Goal: Information Seeking & Learning: Learn about a topic

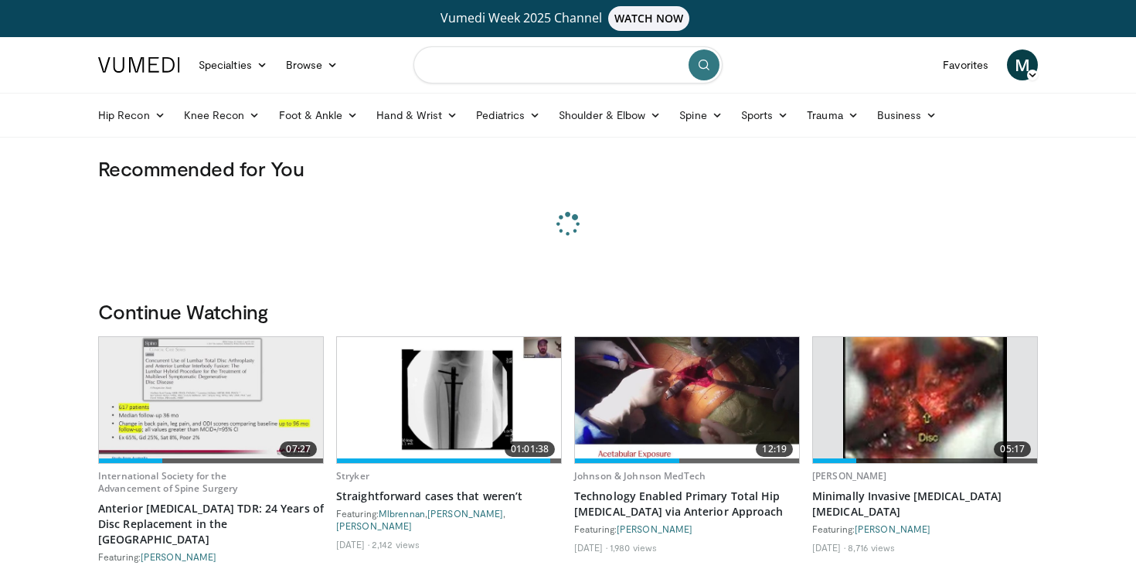
click at [503, 62] on input "Search topics, interventions" at bounding box center [568, 64] width 309 height 37
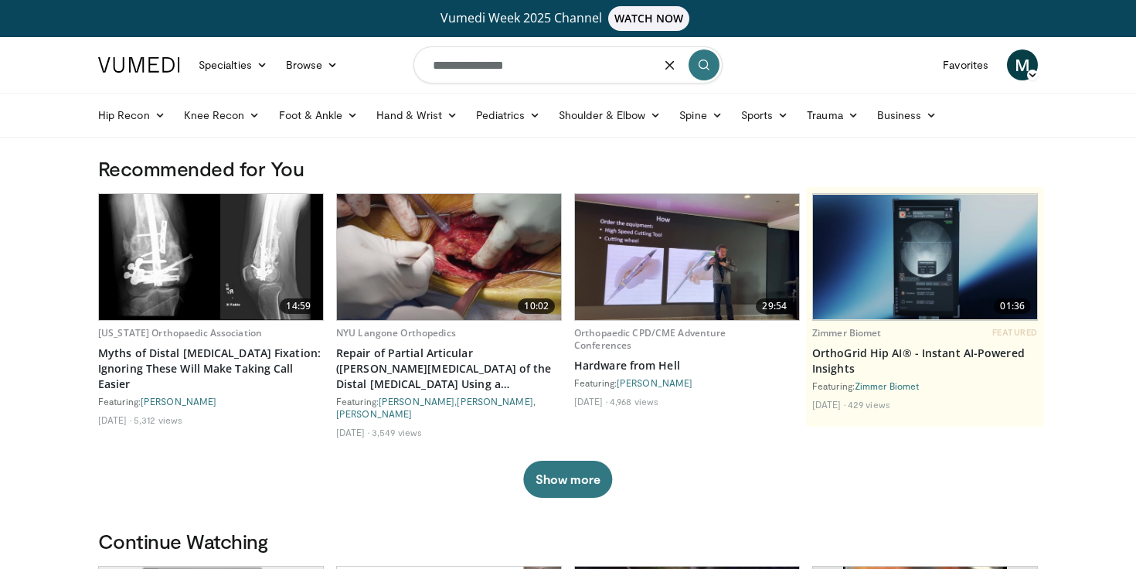
type input "**********"
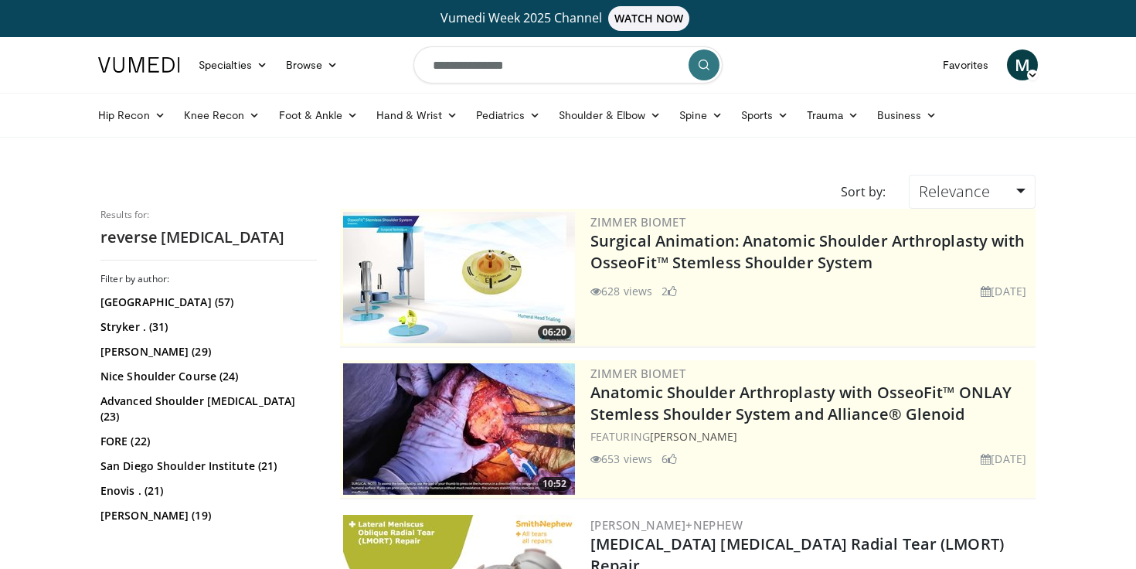
click at [571, 73] on input "**********" at bounding box center [568, 64] width 309 height 37
type input "**********"
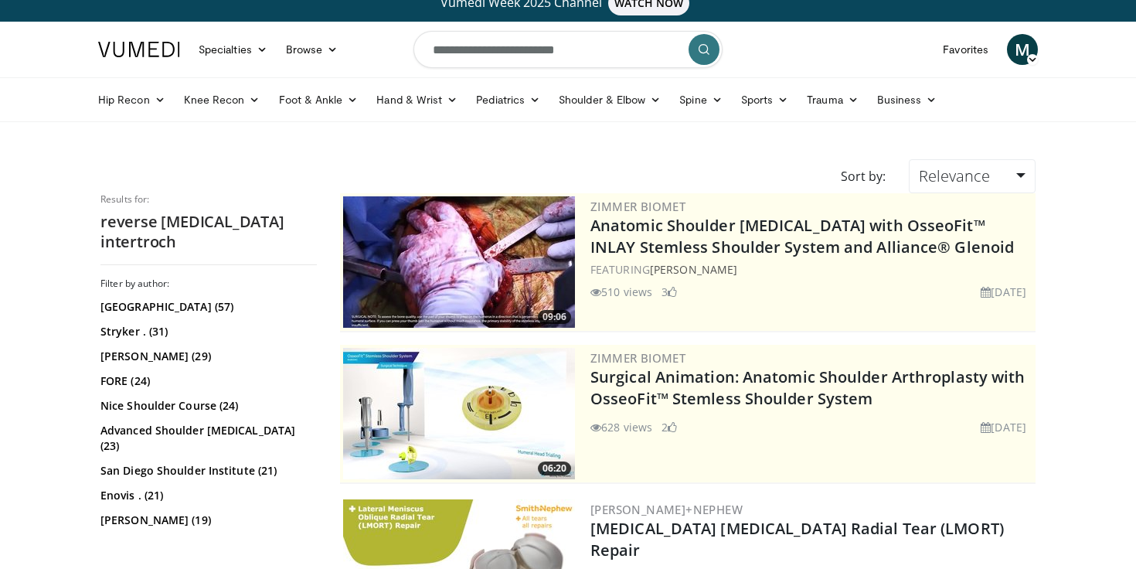
scroll to position [15, 0]
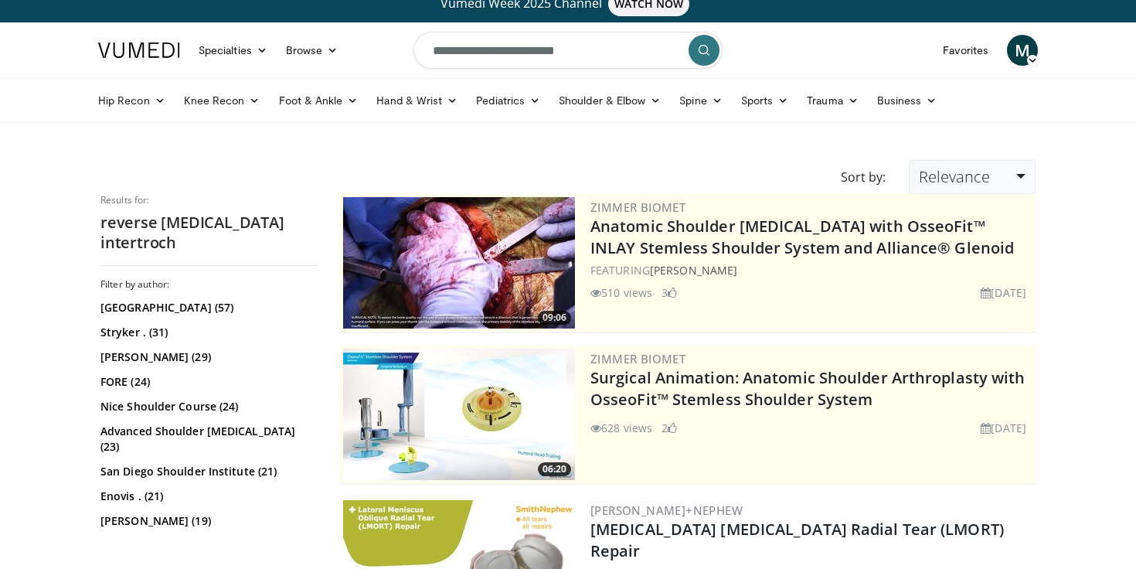
click at [935, 178] on span "Relevance" at bounding box center [954, 176] width 71 height 21
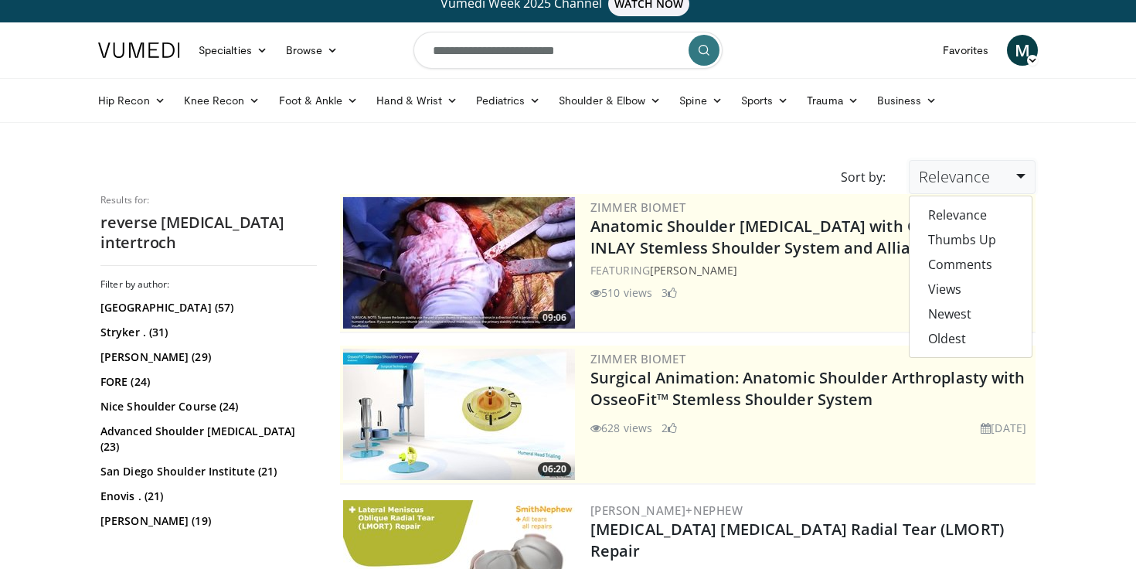
click at [935, 178] on span "Relevance" at bounding box center [954, 176] width 71 height 21
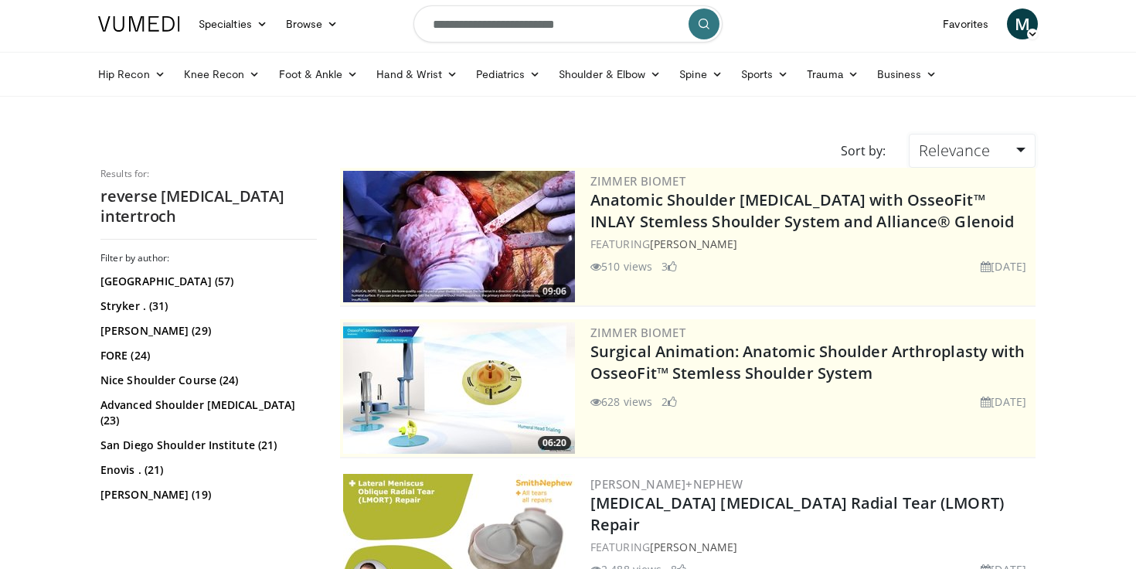
scroll to position [0, 0]
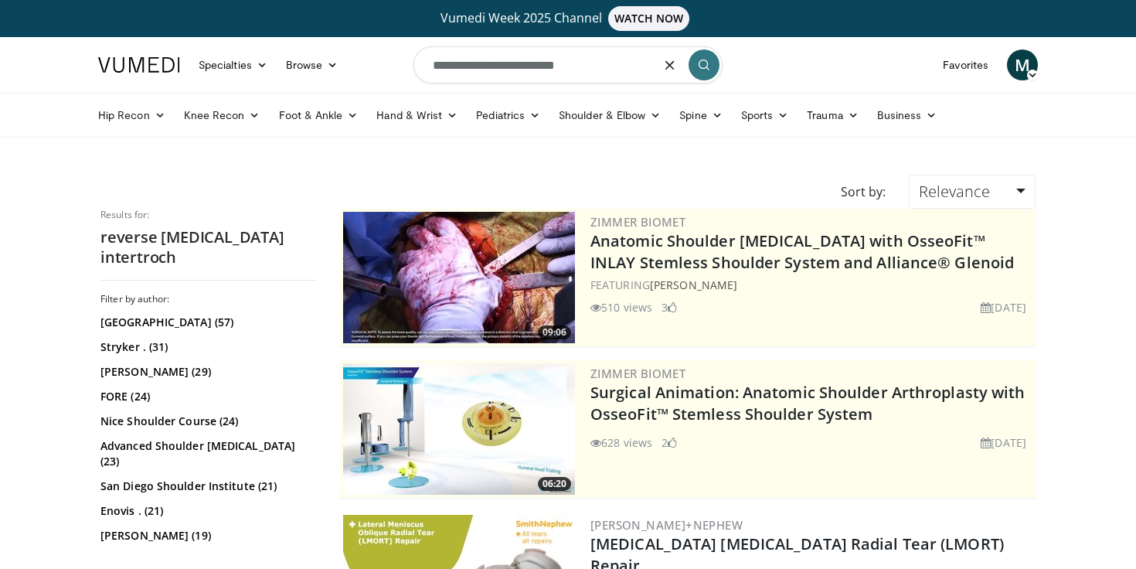
click at [586, 65] on input "**********" at bounding box center [568, 64] width 309 height 37
type input "**********"
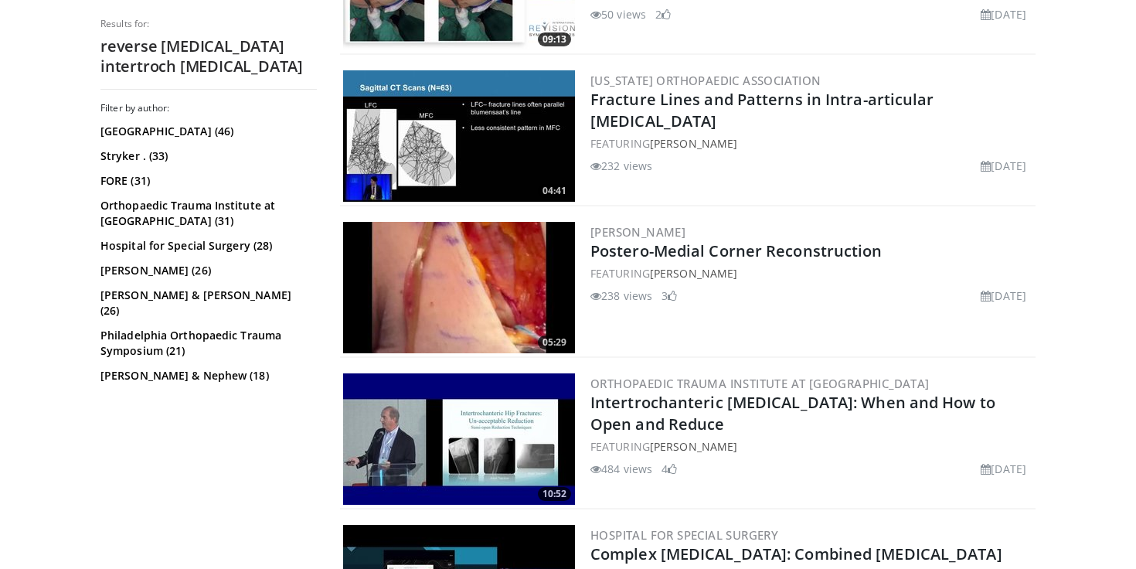
scroll to position [1203, 0]
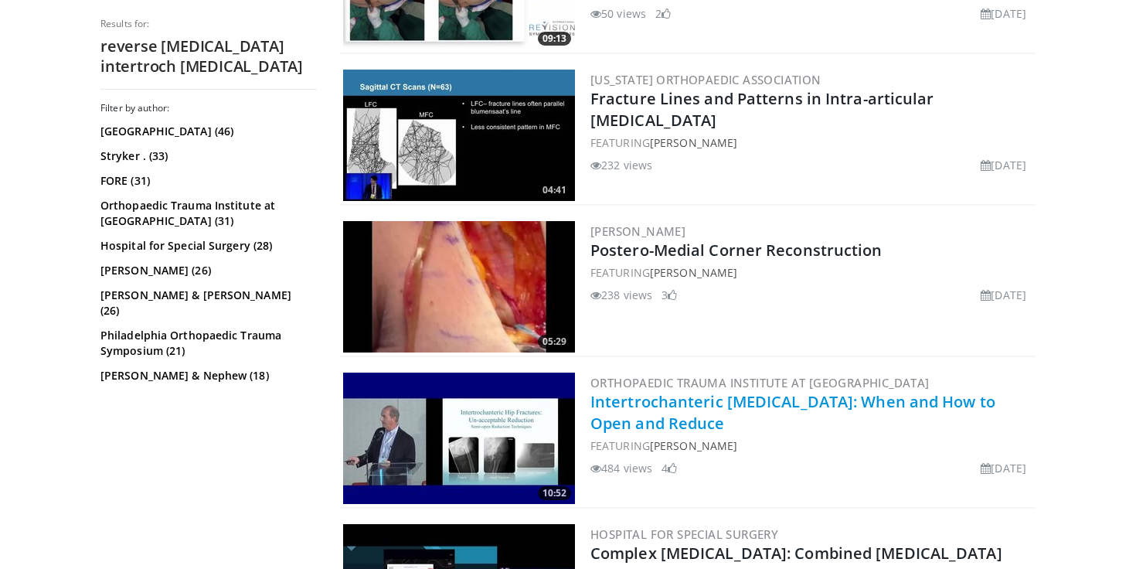
click at [609, 407] on link "Intertrochanteric Fractures: When and How to Open and Reduce" at bounding box center [793, 412] width 405 height 43
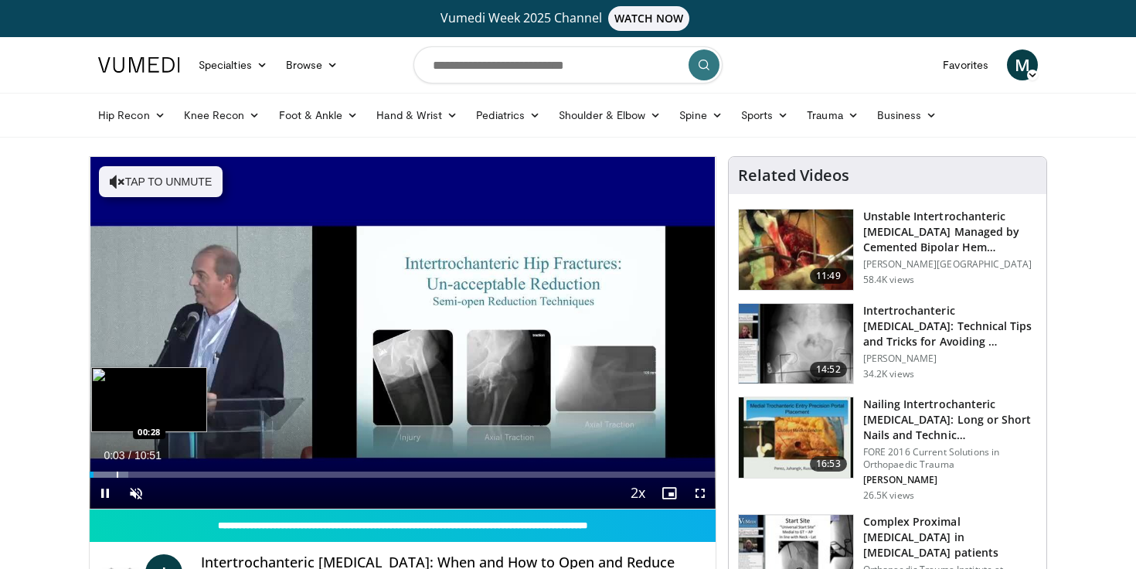
click at [117, 475] on div "Progress Bar" at bounding box center [118, 474] width 2 height 6
click at [138, 474] on div "Progress Bar" at bounding box center [139, 474] width 2 height 6
click at [166, 477] on div "Progress Bar" at bounding box center [167, 474] width 2 height 6
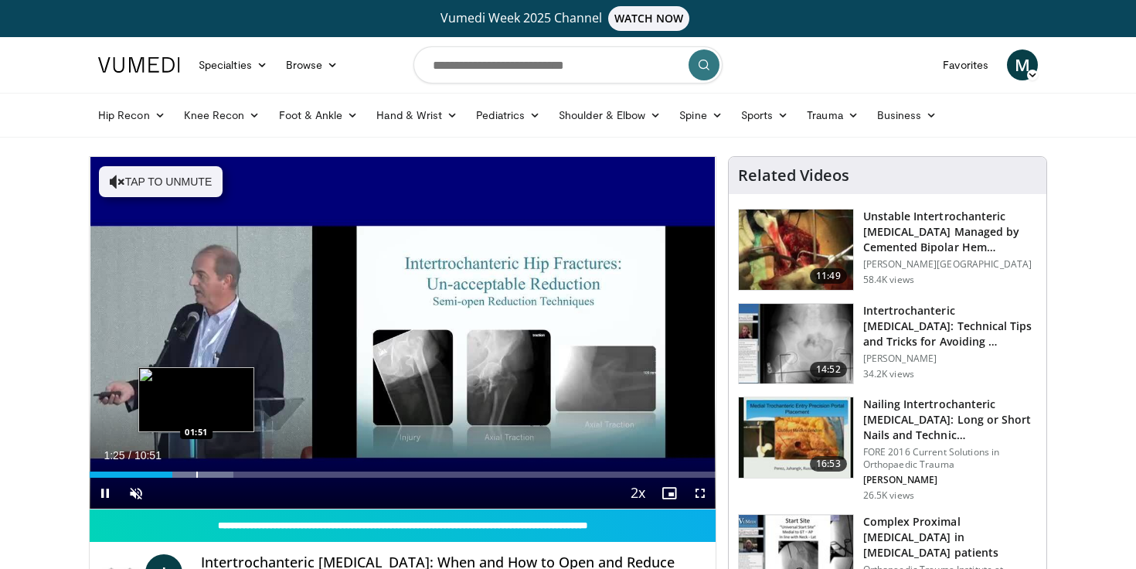
click at [196, 473] on div "Progress Bar" at bounding box center [197, 474] width 2 height 6
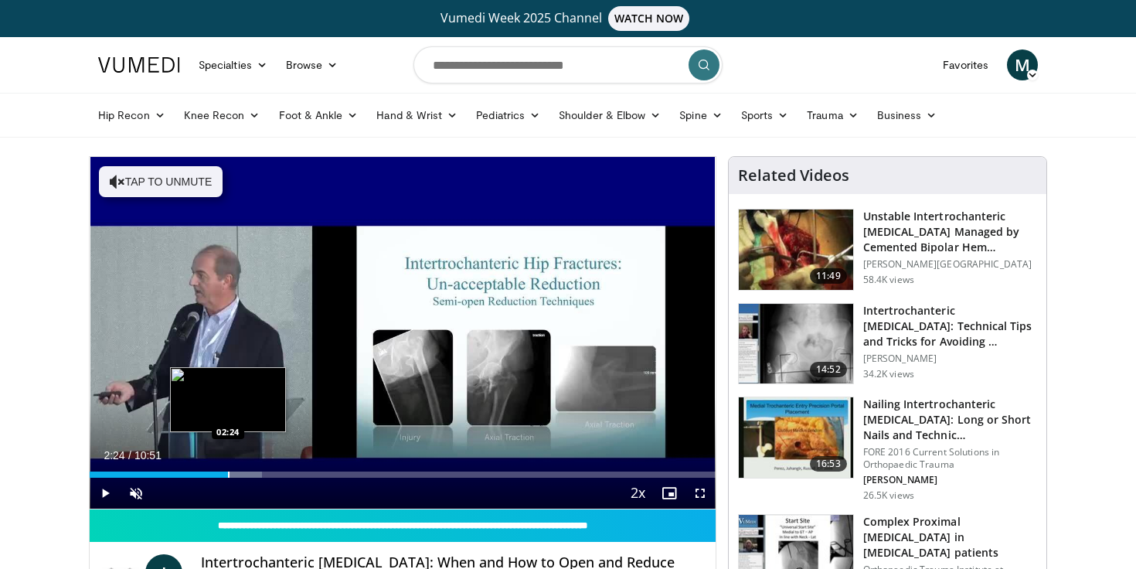
click at [228, 475] on div "Progress Bar" at bounding box center [229, 474] width 2 height 6
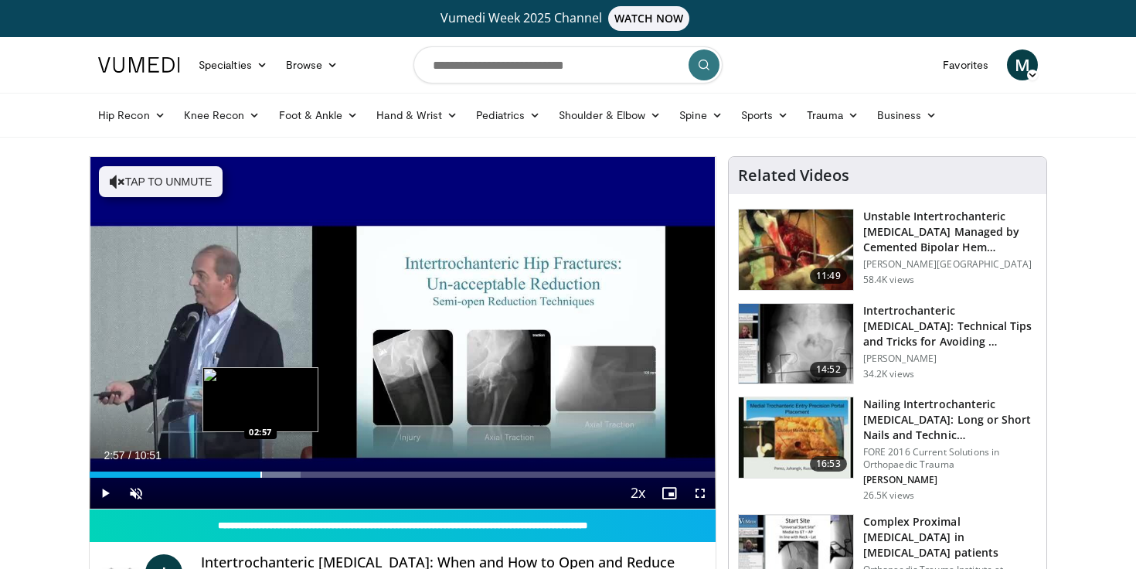
click at [260, 475] on div "Progress Bar" at bounding box center [261, 474] width 2 height 6
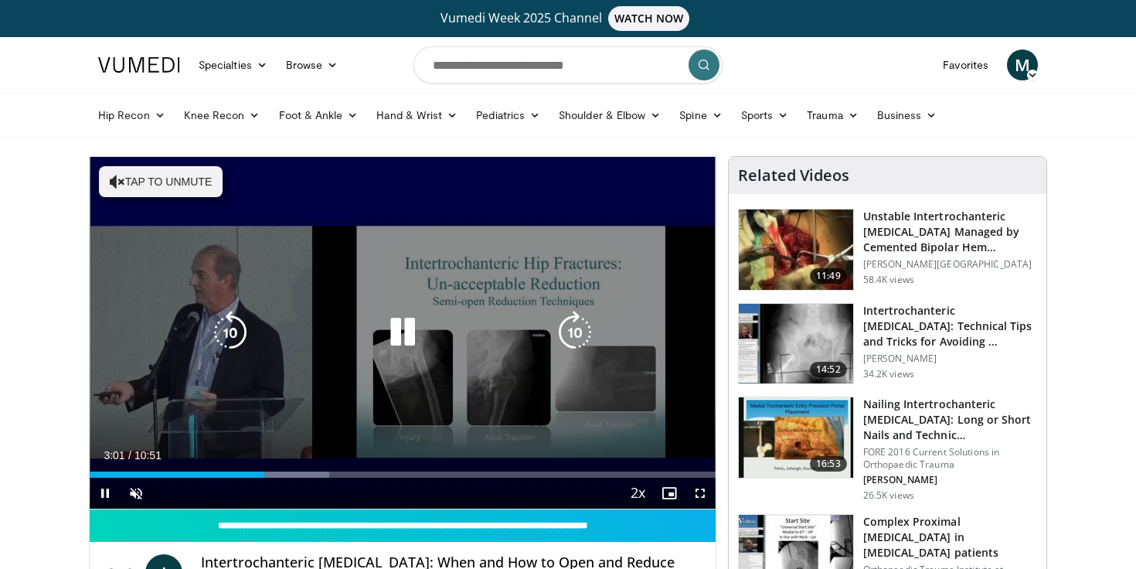
click at [300, 475] on video-js "**********" at bounding box center [403, 333] width 626 height 352
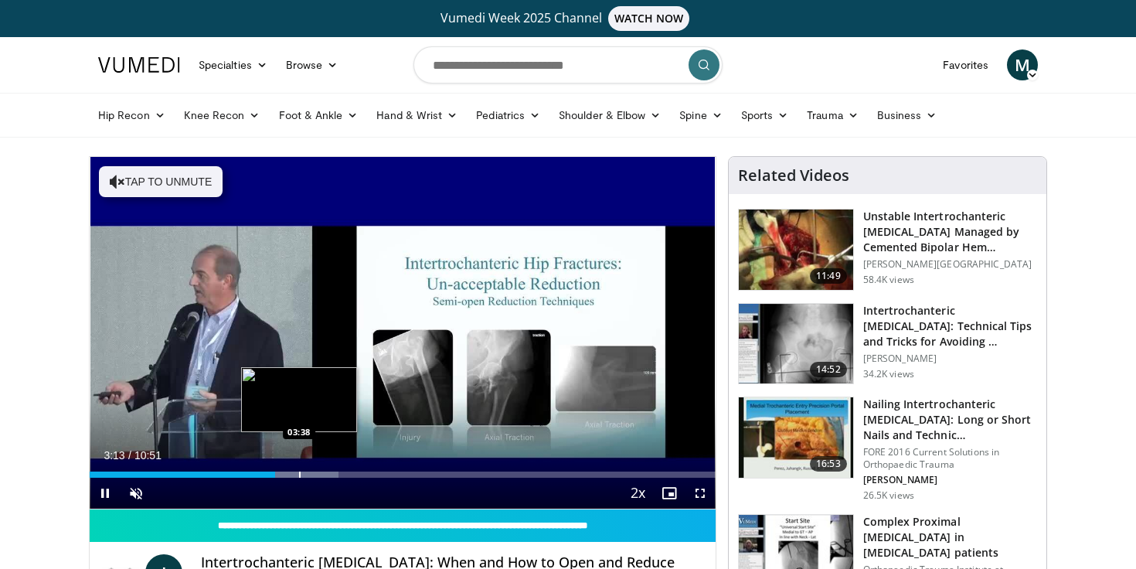
click at [299, 475] on div "Progress Bar" at bounding box center [300, 474] width 2 height 6
click at [321, 474] on div "Progress Bar" at bounding box center [322, 474] width 2 height 6
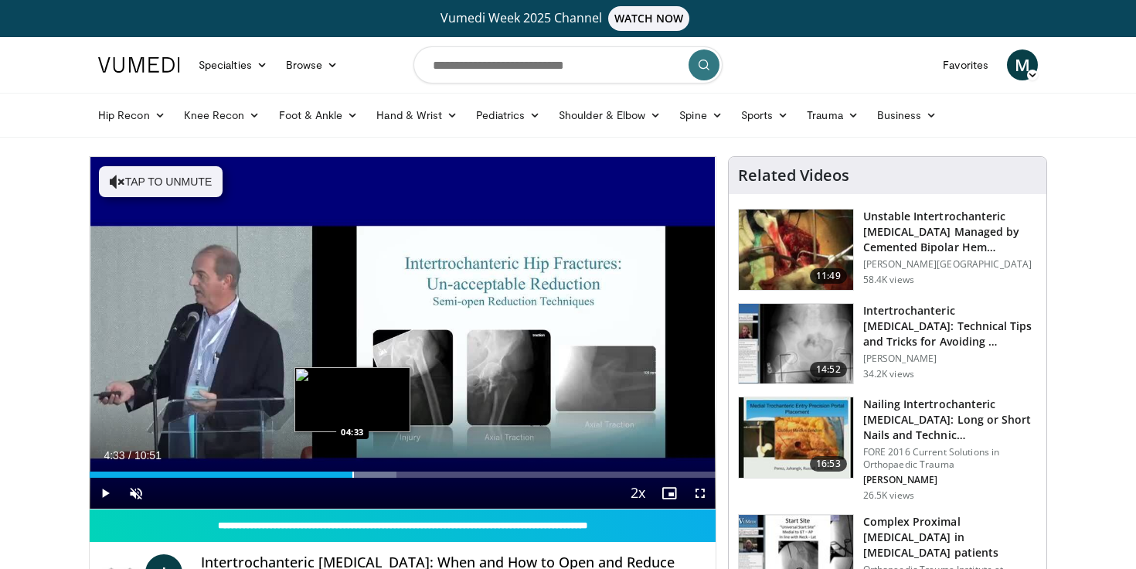
click at [352, 475] on div "Progress Bar" at bounding box center [353, 474] width 2 height 6
click at [373, 475] on div "Progress Bar" at bounding box center [374, 474] width 2 height 6
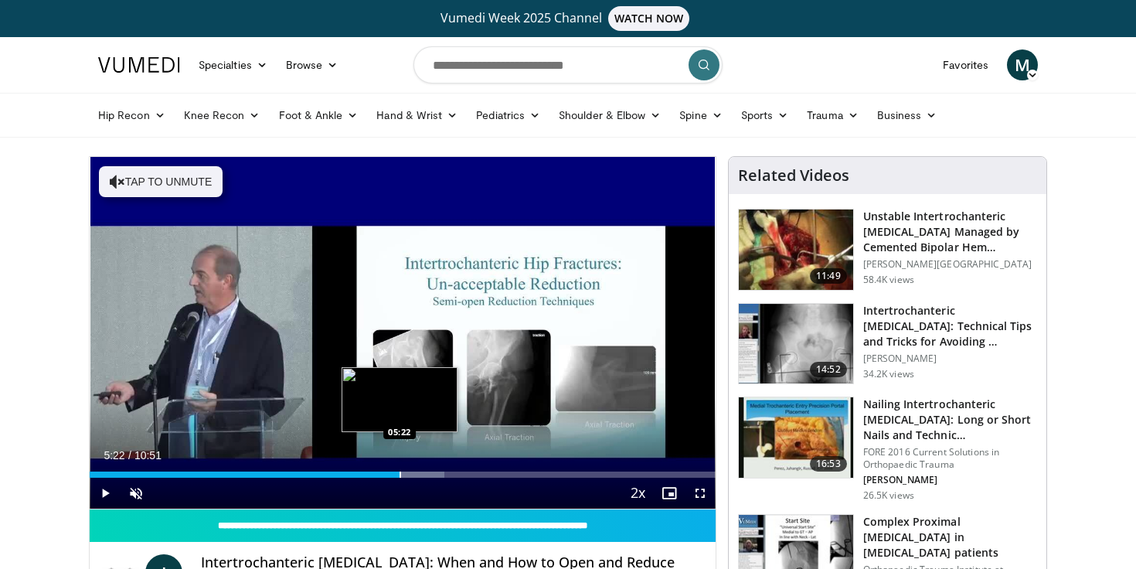
click at [400, 476] on div "Progress Bar" at bounding box center [401, 474] width 2 height 6
click at [422, 475] on div "Progress Bar" at bounding box center [423, 474] width 2 height 6
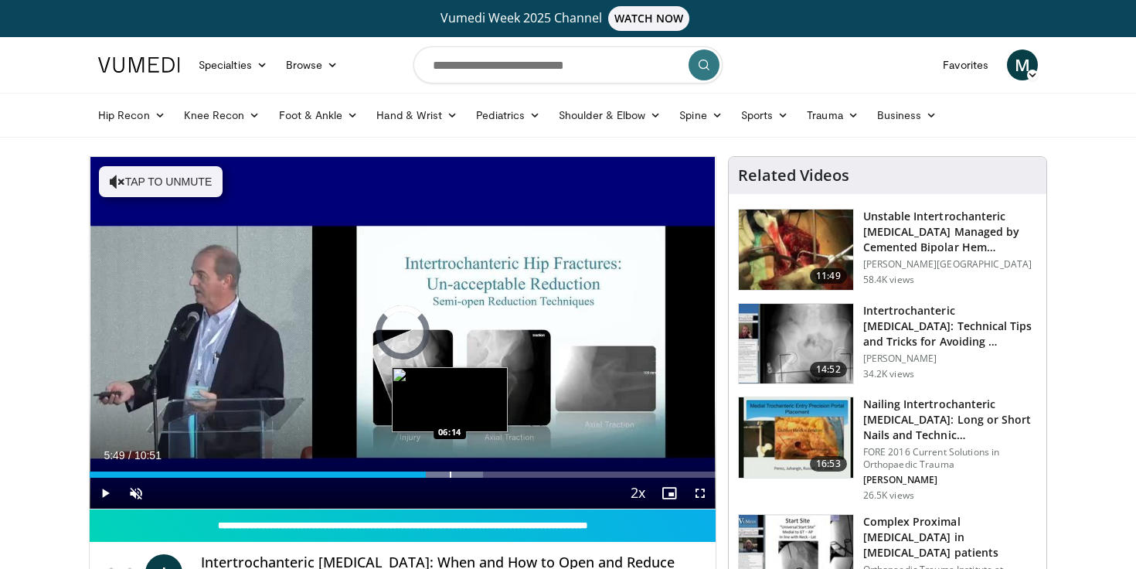
click at [450, 475] on div "Progress Bar" at bounding box center [451, 474] width 2 height 6
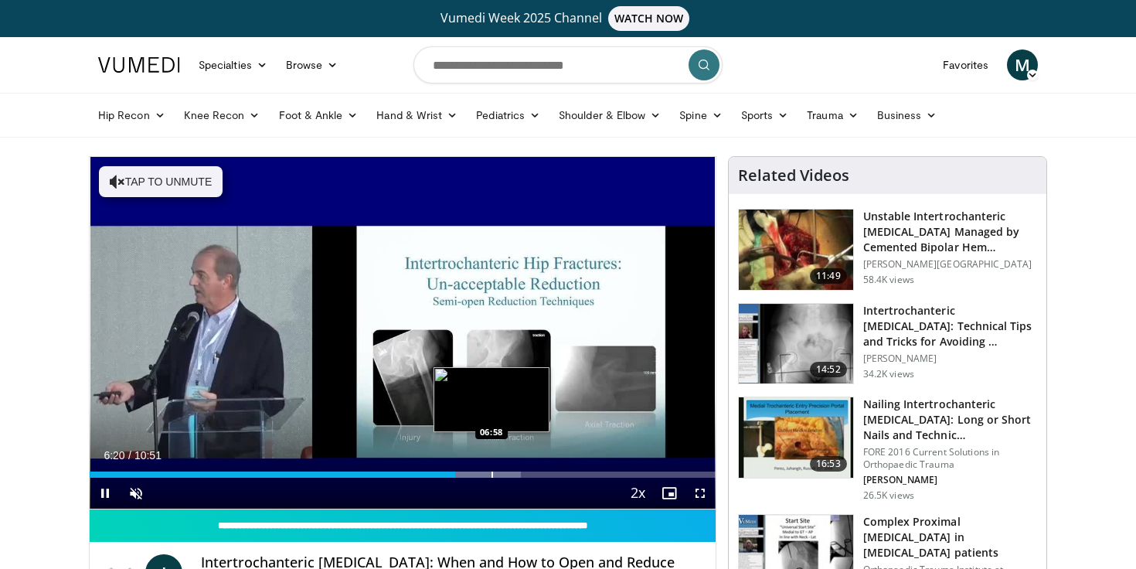
click at [492, 477] on div "Progress Bar" at bounding box center [493, 474] width 2 height 6
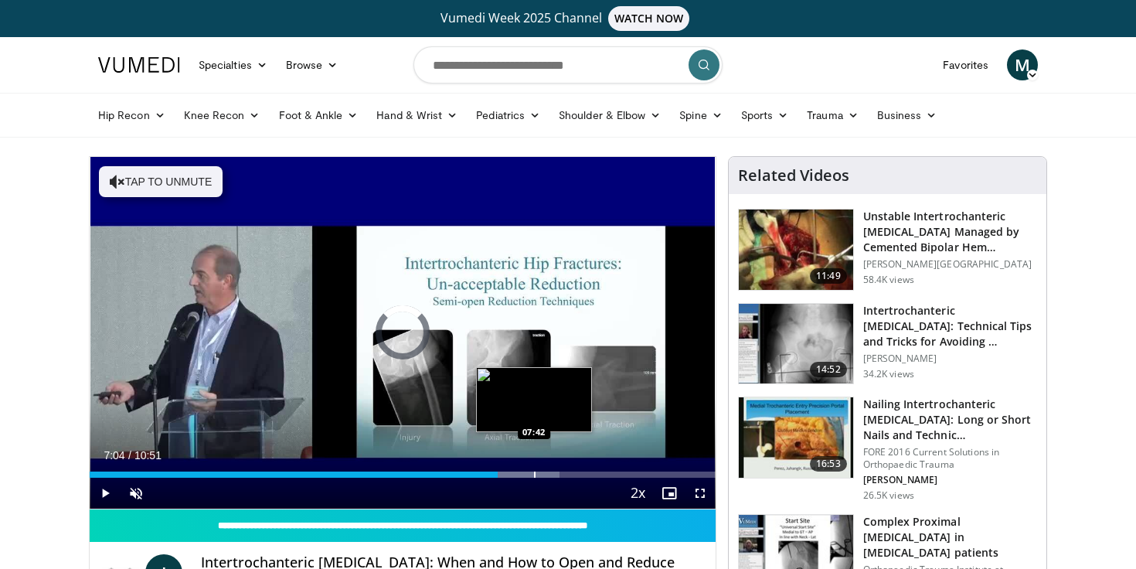
click at [534, 475] on div "Progress Bar" at bounding box center [535, 474] width 2 height 6
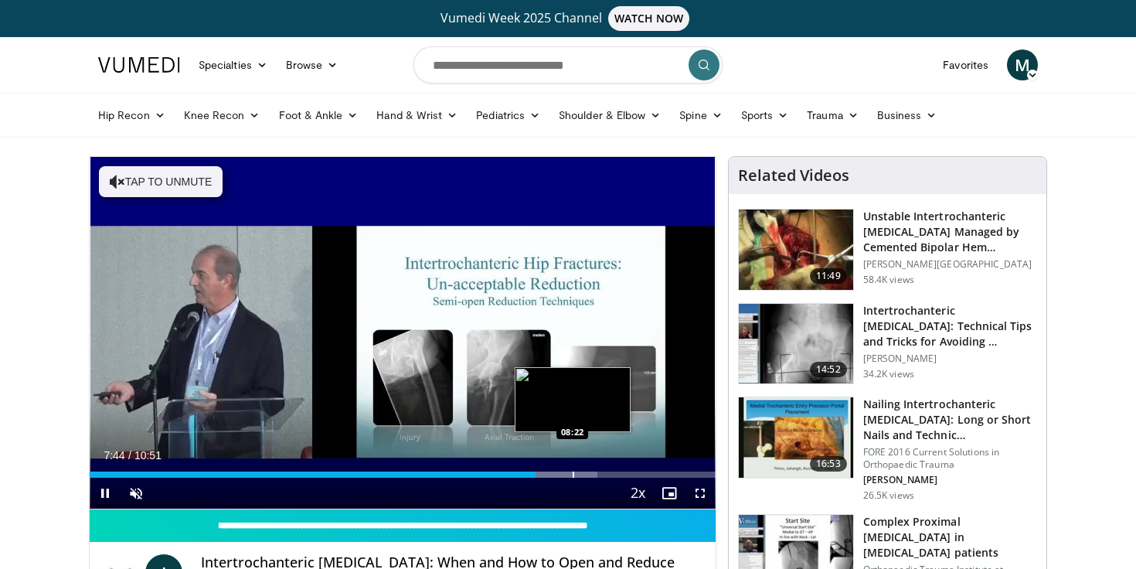
click at [573, 474] on div "Progress Bar" at bounding box center [574, 474] width 2 height 6
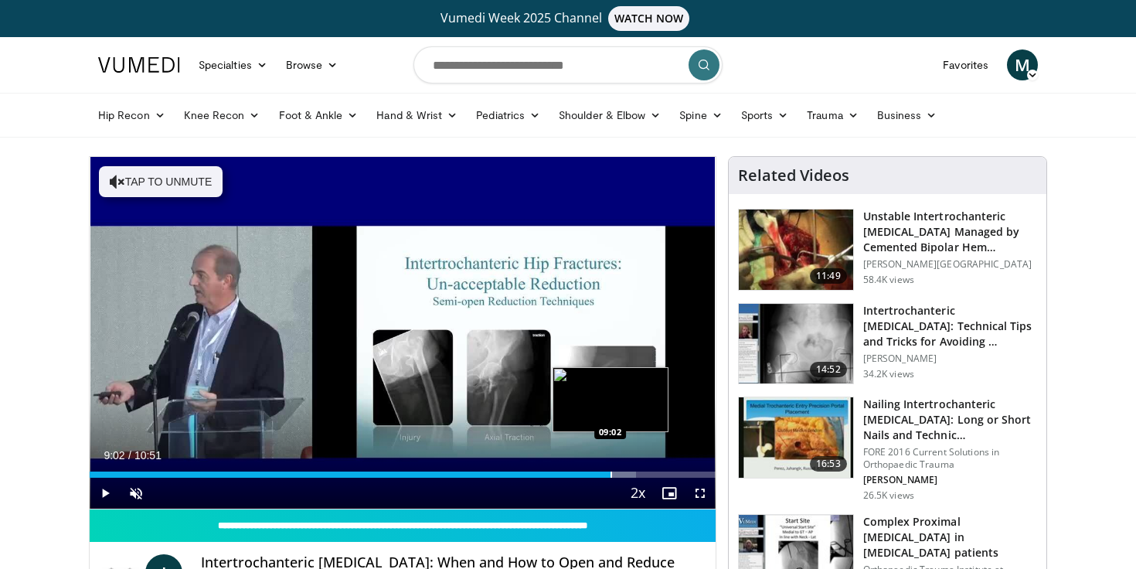
click at [611, 473] on div "Progress Bar" at bounding box center [612, 474] width 2 height 6
click at [652, 475] on div "Progress Bar" at bounding box center [629, 474] width 91 height 6
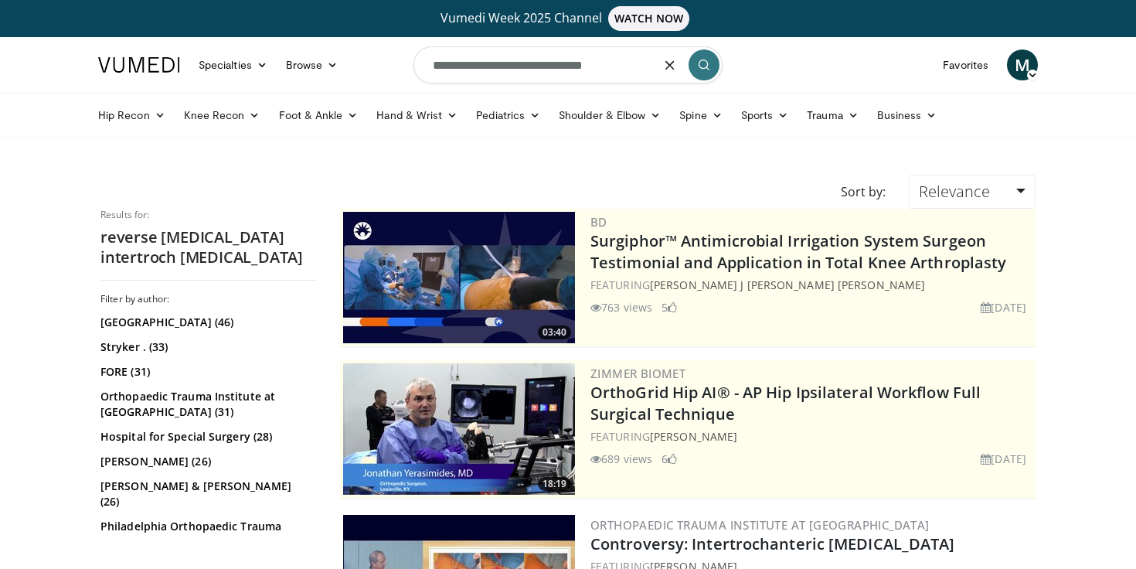
drag, startPoint x: 631, startPoint y: 68, endPoint x: 405, endPoint y: 66, distance: 225.7
click at [405, 66] on nav "Specialties Adult & Family Medicine Allergy, Asthma, Immunology Anesthesiology …" at bounding box center [568, 65] width 958 height 56
